Goal: Task Accomplishment & Management: Use online tool/utility

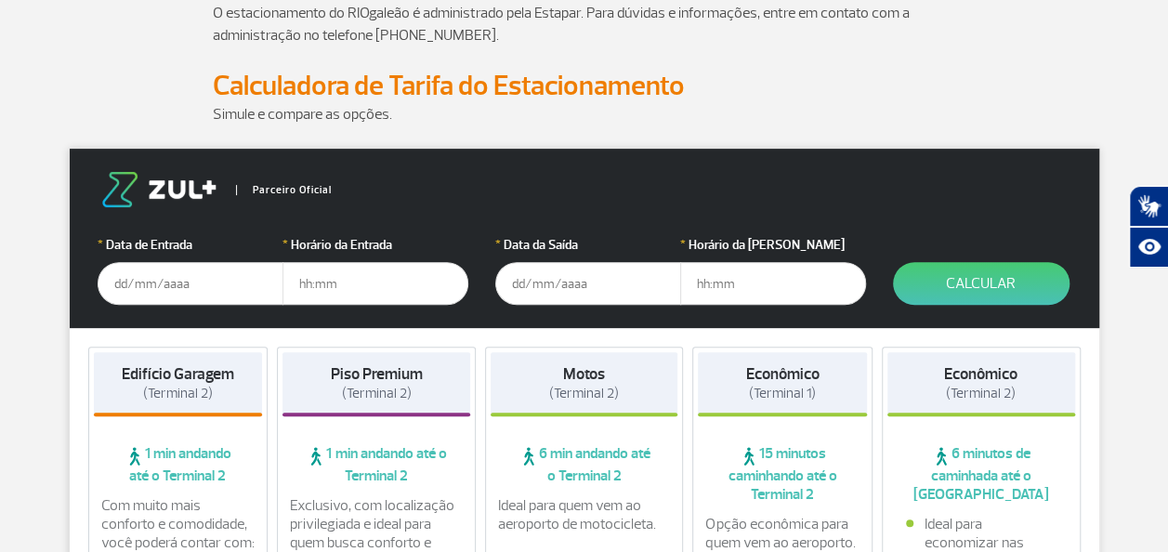
scroll to position [279, 0]
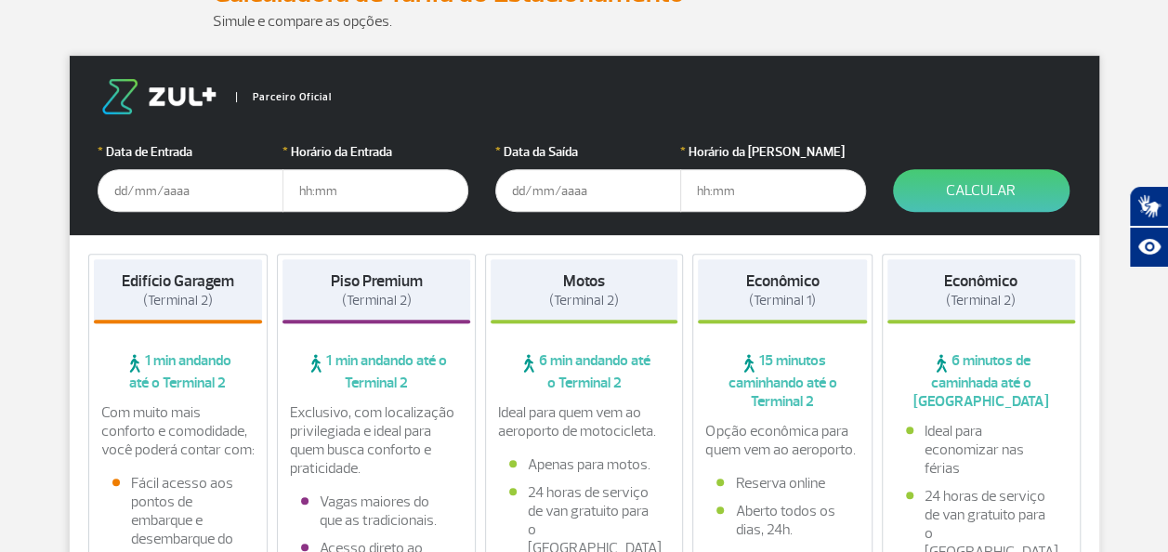
click at [234, 201] on input "text" at bounding box center [191, 190] width 186 height 43
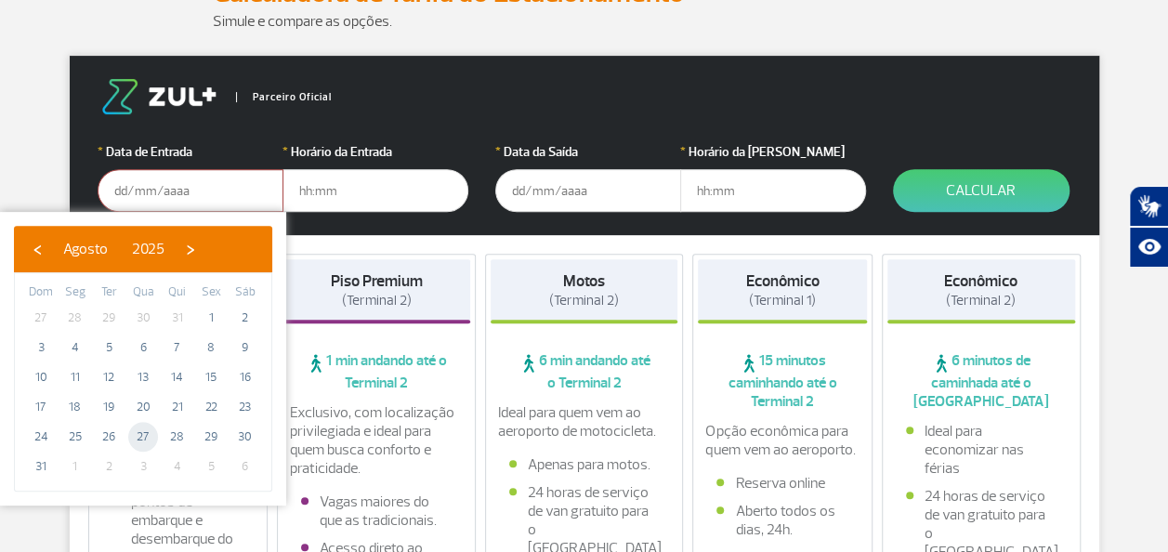
click at [148, 433] on span "27" at bounding box center [143, 437] width 30 height 30
type input "[DATE]"
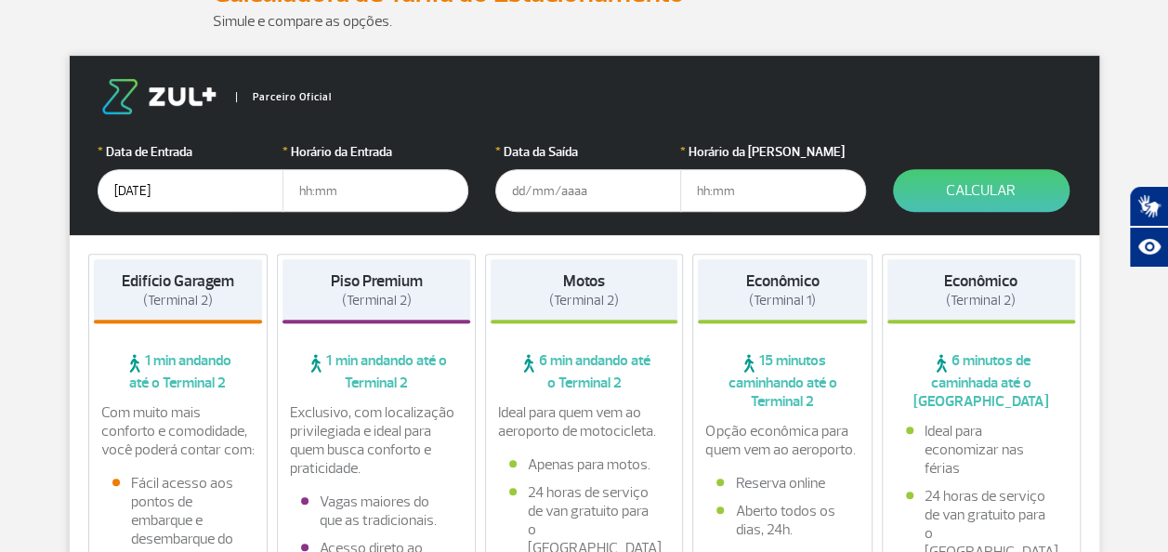
click at [372, 194] on input "text" at bounding box center [375, 190] width 186 height 43
click at [338, 194] on input "15" at bounding box center [375, 190] width 186 height 43
click at [342, 190] on input "15" at bounding box center [375, 190] width 186 height 43
type input "15:00"
type input "[DATE]"
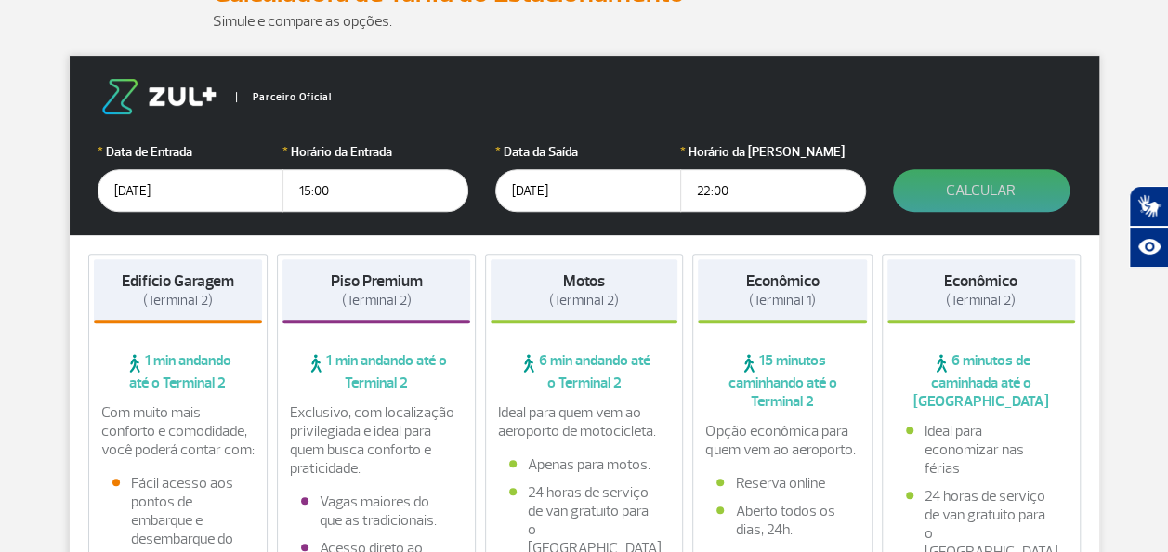
type input "22:00"
click at [994, 187] on button "Calcular" at bounding box center [981, 190] width 177 height 43
